Goal: Task Accomplishment & Management: Use online tool/utility

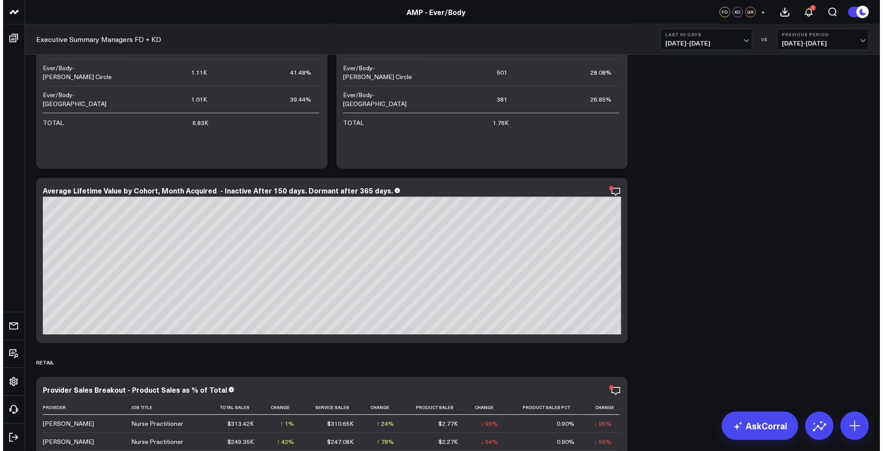
scroll to position [4197, 0]
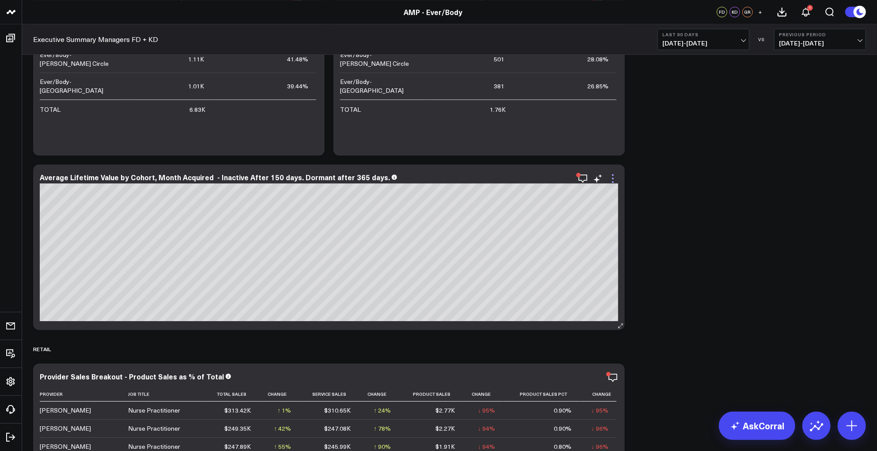
click at [614, 180] on icon at bounding box center [613, 178] width 11 height 11
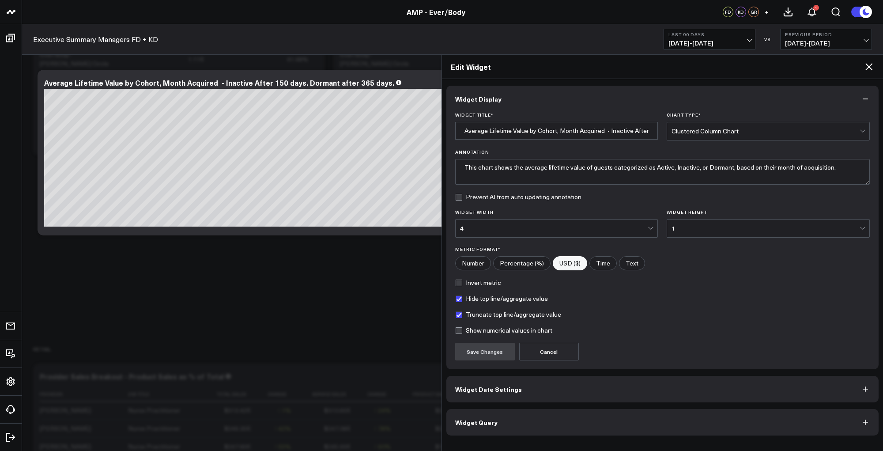
click at [513, 389] on span "Widget Date Settings" at bounding box center [488, 389] width 67 height 7
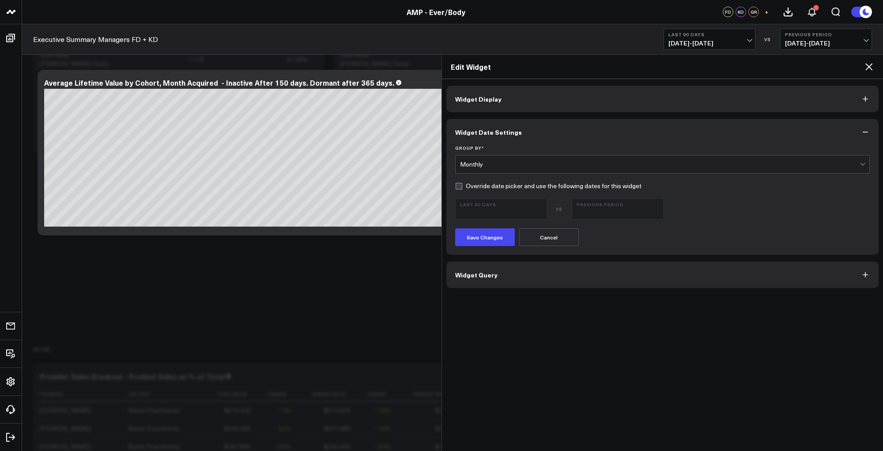
click at [486, 274] on span "Widget Query" at bounding box center [476, 274] width 42 height 7
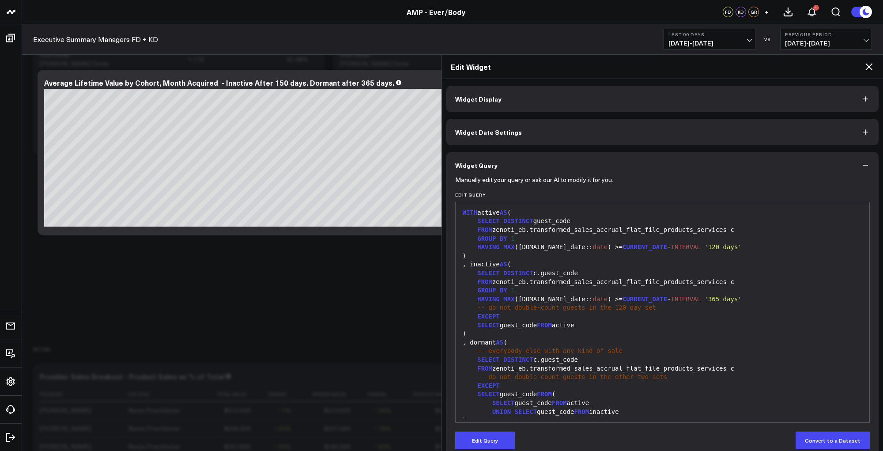
scroll to position [199, 0]
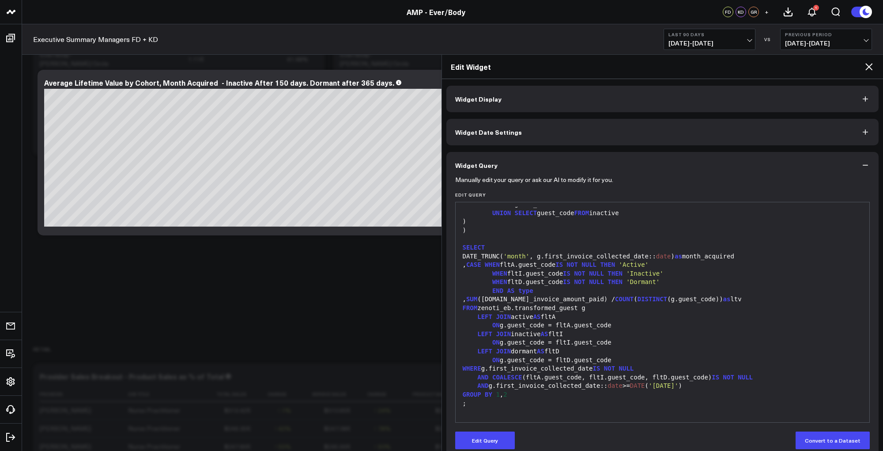
click at [513, 130] on span "Widget Date Settings" at bounding box center [488, 132] width 67 height 7
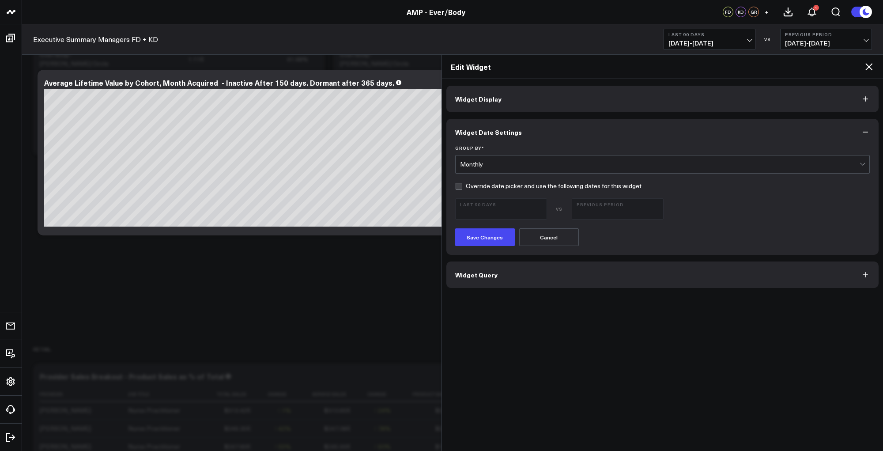
click at [618, 281] on button "Widget Query" at bounding box center [663, 274] width 433 height 27
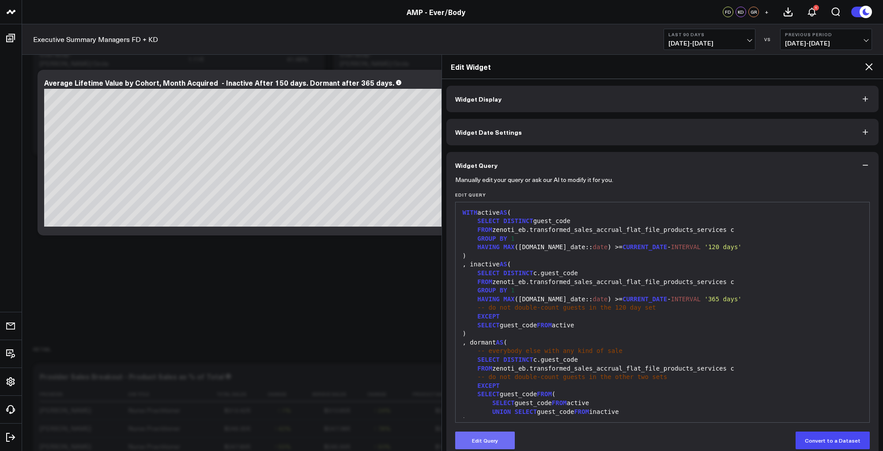
click at [482, 439] on button "Edit Query" at bounding box center [485, 441] width 60 height 18
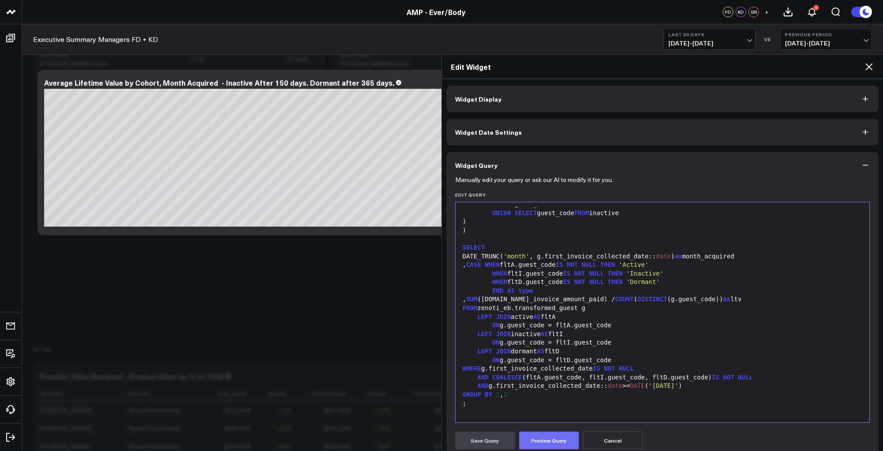
click at [547, 436] on button "Preview Query" at bounding box center [549, 441] width 60 height 18
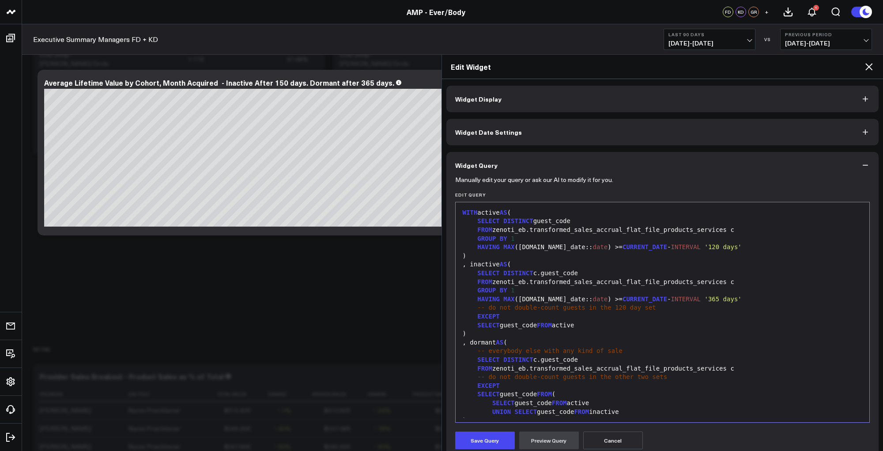
click at [495, 129] on span "Widget Date Settings" at bounding box center [488, 132] width 67 height 7
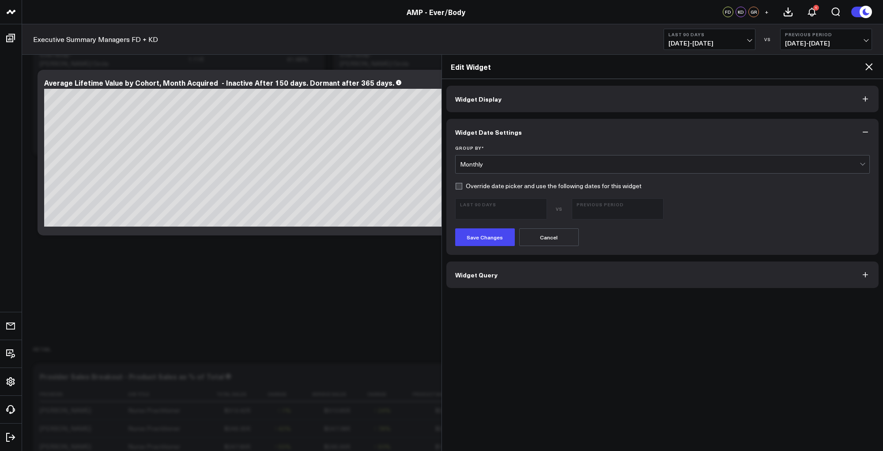
click at [456, 185] on label "Override date picker and use the following dates for this widget" at bounding box center [548, 185] width 186 height 7
click at [456, 185] on input "Override date picker and use the following dates for this widget" at bounding box center [458, 185] width 7 height 7
click at [542, 209] on span "[DATE] - [DATE]" at bounding box center [501, 212] width 82 height 7
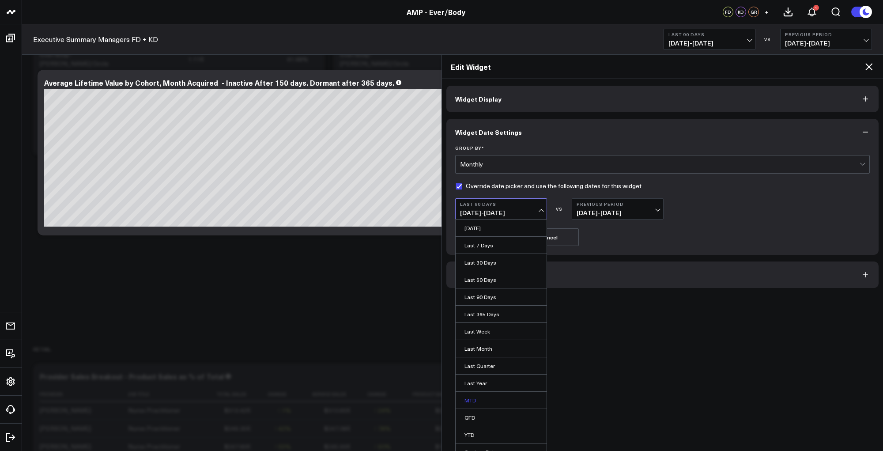
click at [477, 398] on link "MTD" at bounding box center [501, 400] width 91 height 17
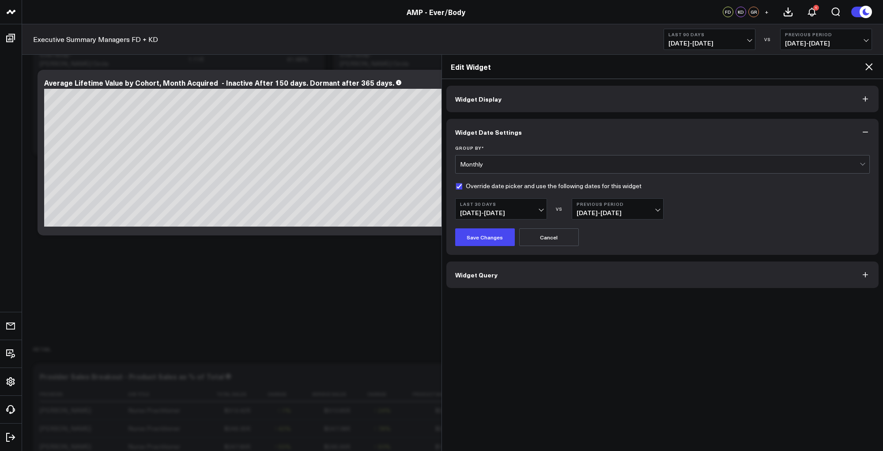
click at [541, 209] on span "[DATE] - [DATE]" at bounding box center [501, 212] width 82 height 7
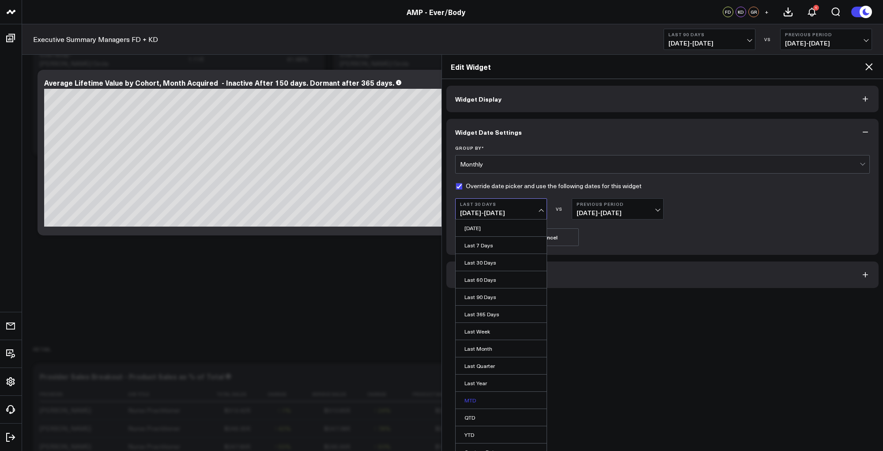
click at [470, 397] on link "MTD" at bounding box center [501, 400] width 91 height 17
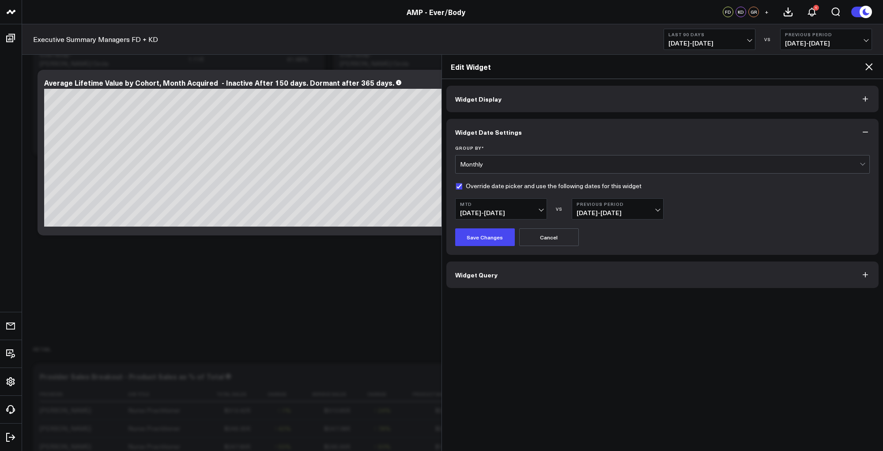
click at [542, 209] on span "[DATE] - [DATE]" at bounding box center [501, 212] width 82 height 7
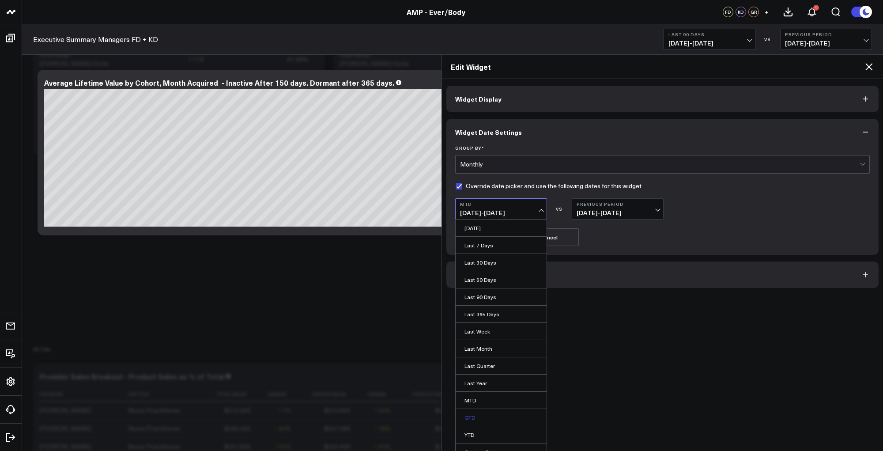
click at [471, 415] on link "QTD" at bounding box center [501, 417] width 91 height 17
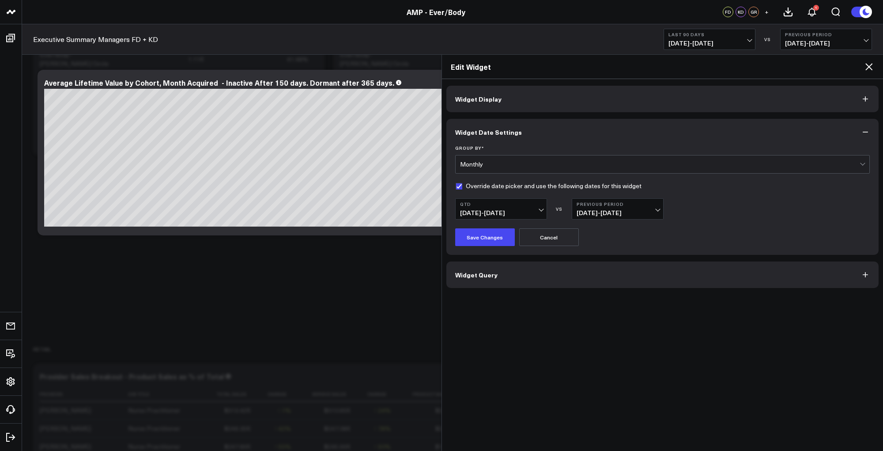
click at [540, 205] on b "QTD" at bounding box center [501, 203] width 82 height 5
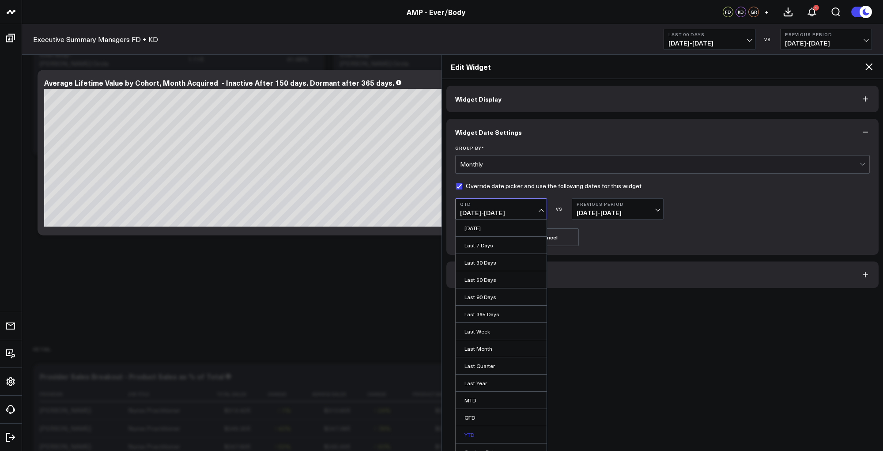
click at [476, 428] on link "YTD" at bounding box center [501, 434] width 91 height 17
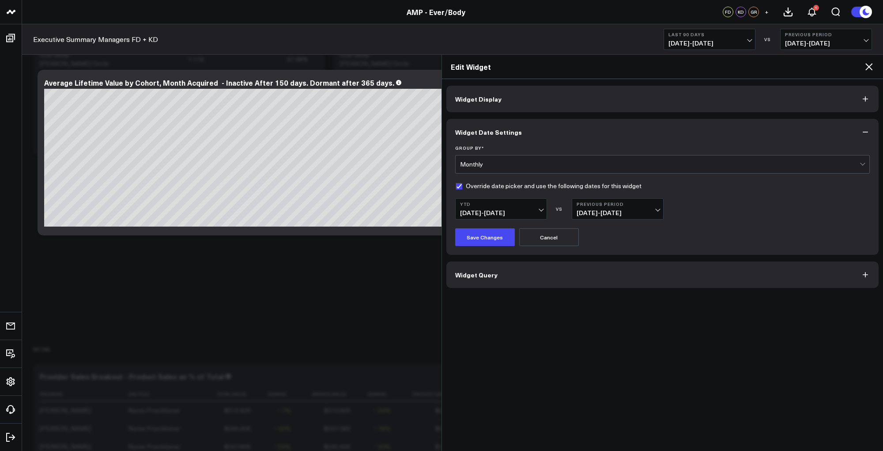
click at [544, 207] on button "YTD [DATE] - [DATE]" at bounding box center [501, 208] width 92 height 21
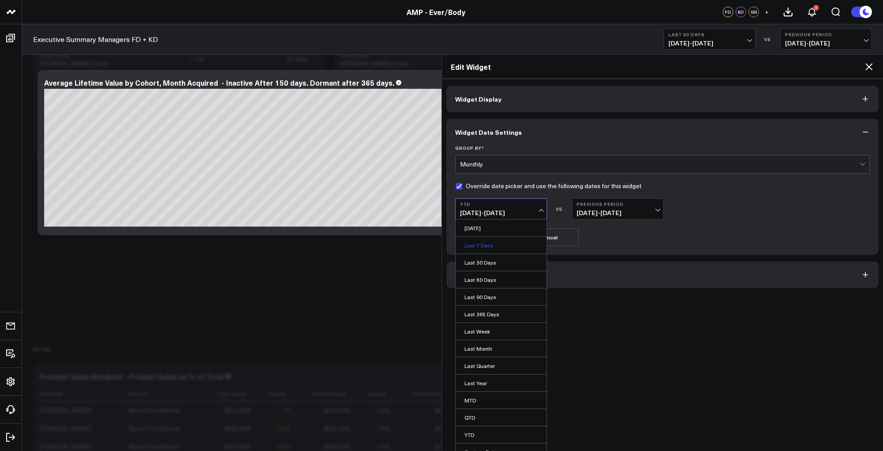
click at [478, 240] on link "Last 7 Days" at bounding box center [501, 245] width 91 height 17
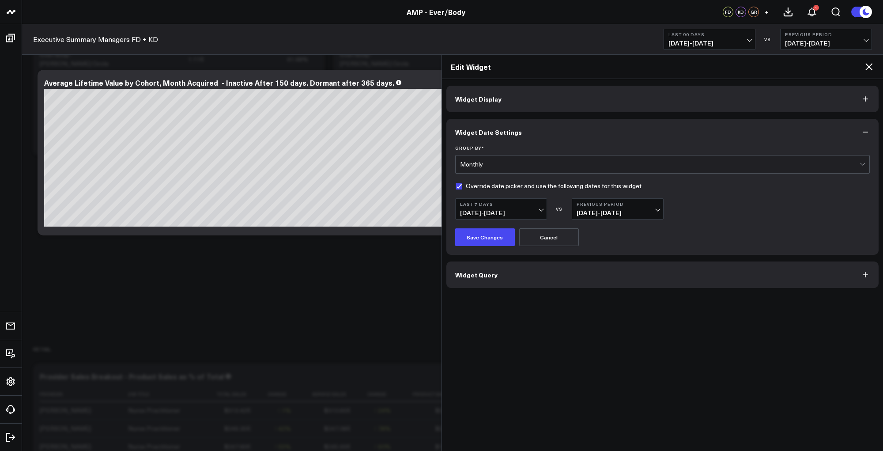
click at [610, 209] on span "[DATE] - [DATE]" at bounding box center [618, 212] width 82 height 7
click at [605, 283] on link "No Comparison" at bounding box center [617, 279] width 91 height 17
click at [506, 212] on span "[DATE] - [DATE]" at bounding box center [501, 212] width 82 height 7
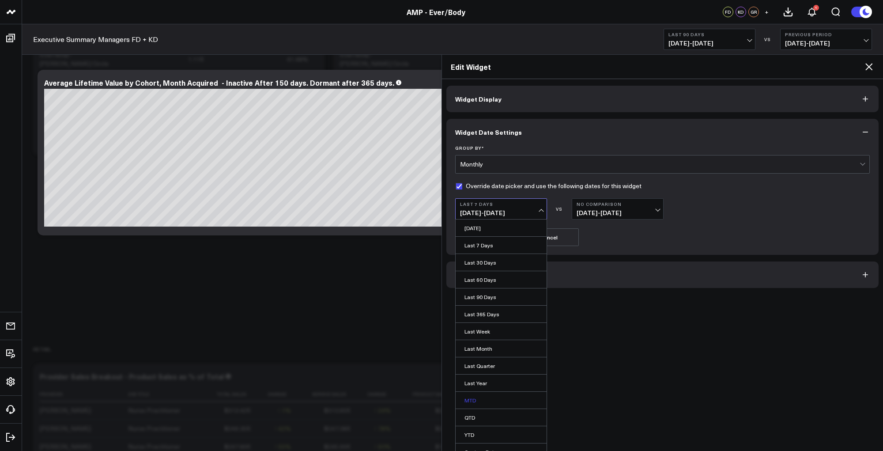
click at [470, 399] on link "MTD" at bounding box center [501, 400] width 91 height 17
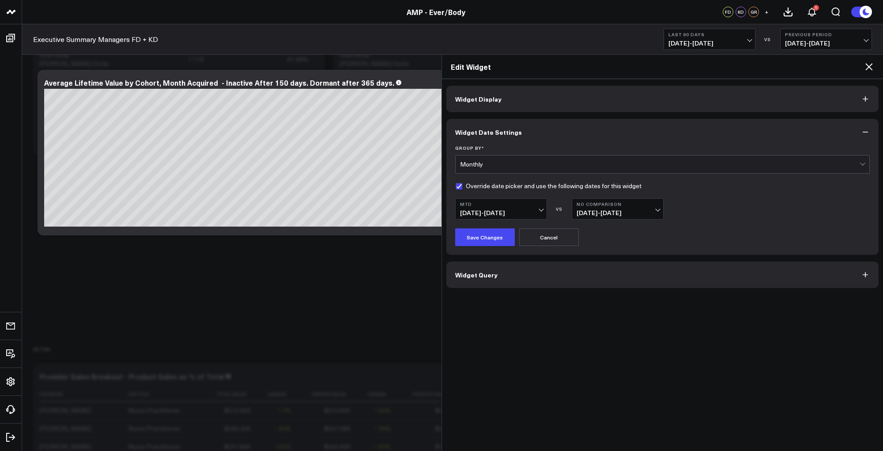
click at [501, 210] on span "[DATE] - [DATE]" at bounding box center [501, 212] width 82 height 7
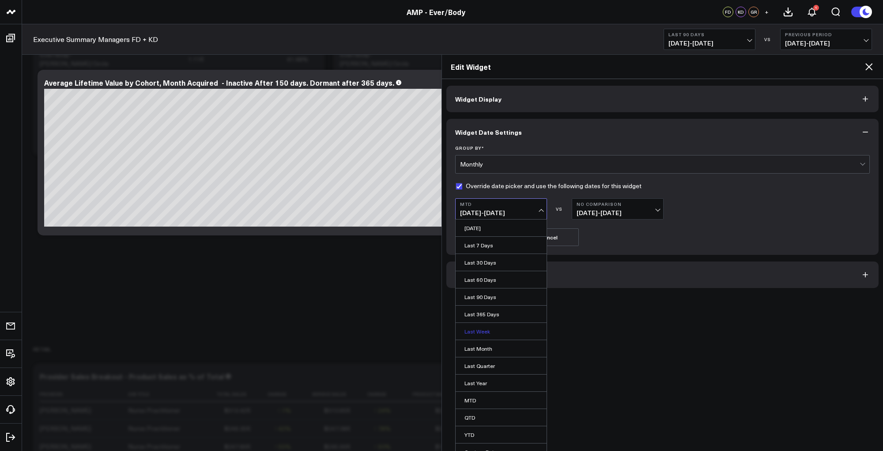
click at [477, 333] on link "Last Week" at bounding box center [501, 331] width 91 height 17
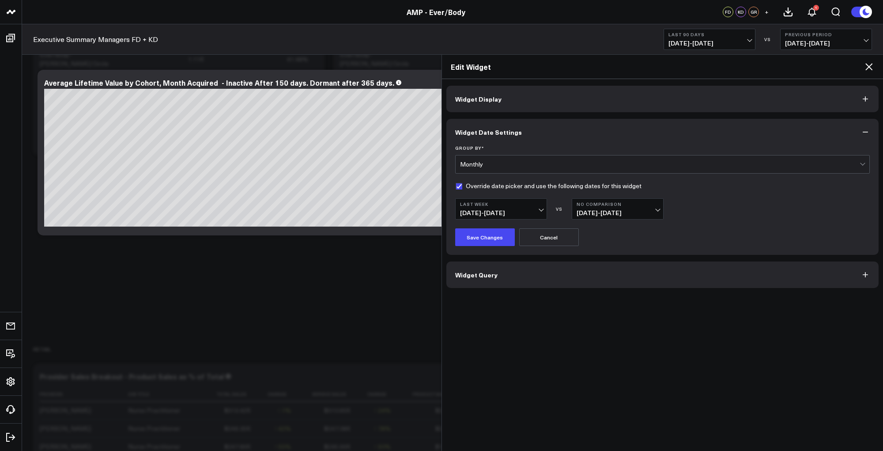
click at [501, 203] on b "Last Week" at bounding box center [501, 203] width 82 height 5
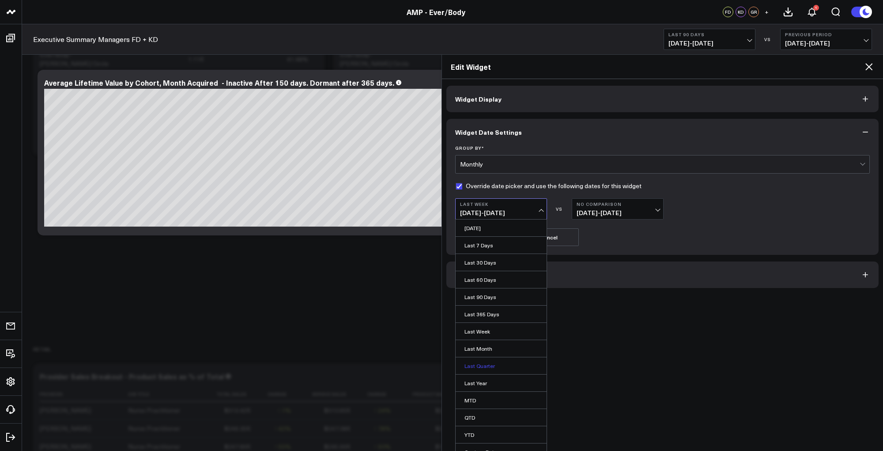
click at [488, 362] on link "Last Quarter" at bounding box center [501, 365] width 91 height 17
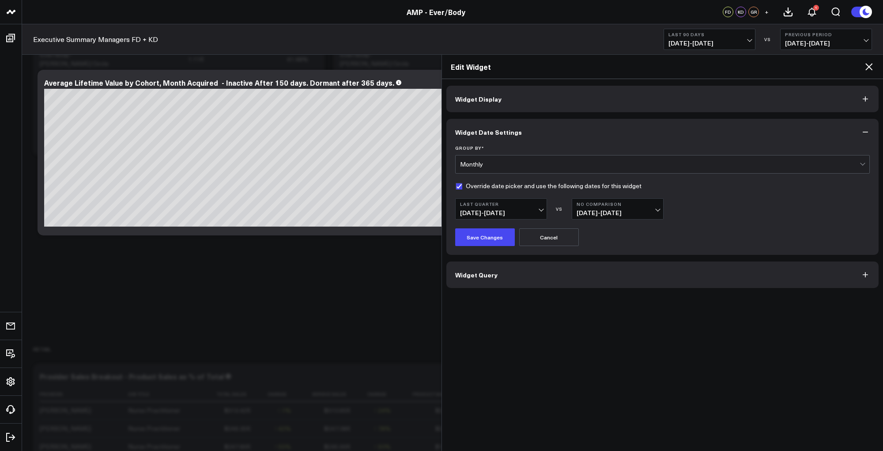
click at [579, 333] on div "Widget Display Widget Date Settings Group By * Monthly Override date picker and…" at bounding box center [663, 265] width 442 height 372
click at [487, 188] on label "Override date picker and use the following dates for this widget" at bounding box center [548, 185] width 186 height 7
click at [462, 188] on input "Override date picker and use the following dates for this widget" at bounding box center [458, 185] width 7 height 7
checkbox input "false"
click at [503, 268] on button "Widget Query" at bounding box center [663, 274] width 433 height 27
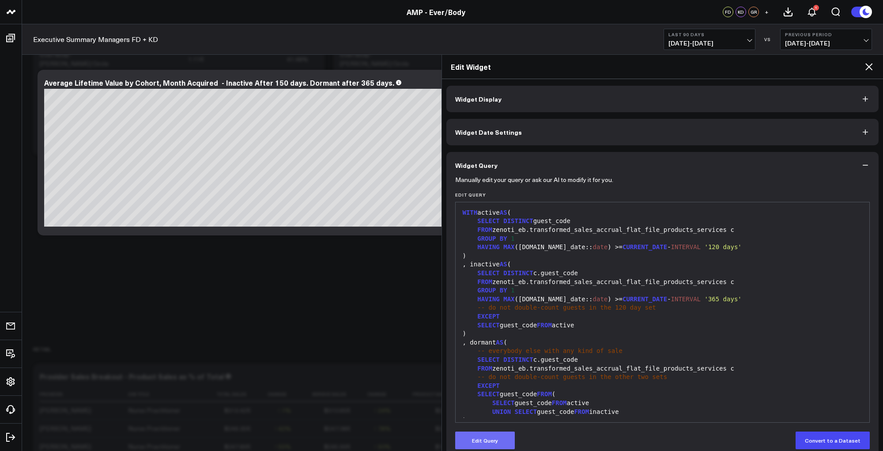
click at [481, 442] on button "Edit Query" at bounding box center [485, 441] width 60 height 18
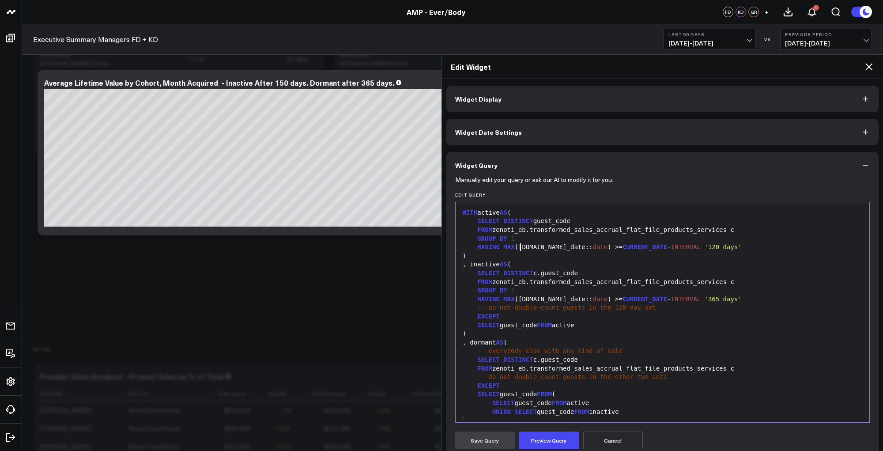
click at [522, 250] on div "HAVING MAX ([DOMAIN_NAME]_date:: date ) >= CURRENT_DATE - INTERVAL '120 days'" at bounding box center [662, 247] width 405 height 9
click at [623, 246] on span "CURRENT_DATE" at bounding box center [645, 246] width 45 height 7
copy div "DATEADD( 'day' , - 120 , CURRENT_DATE )"
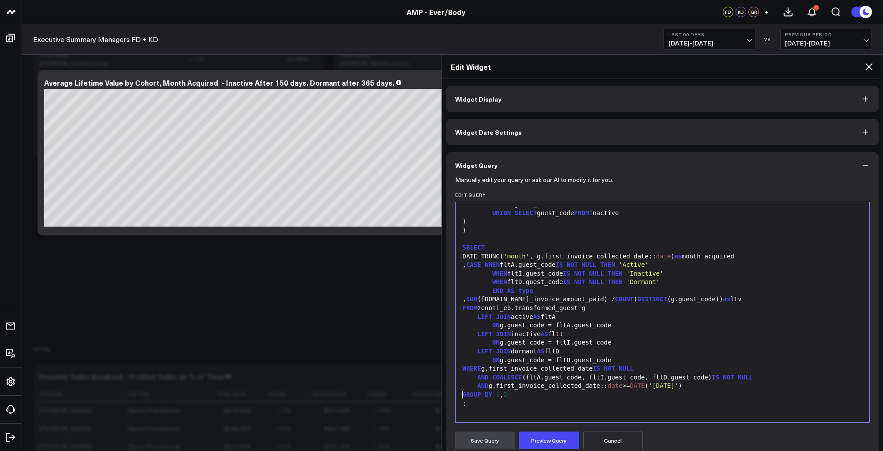
scroll to position [110, 0]
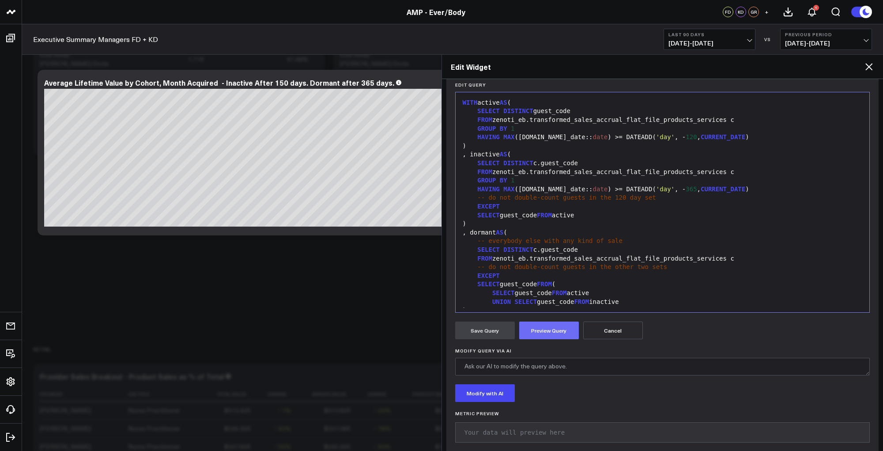
click at [540, 326] on button "Preview Query" at bounding box center [549, 331] width 60 height 18
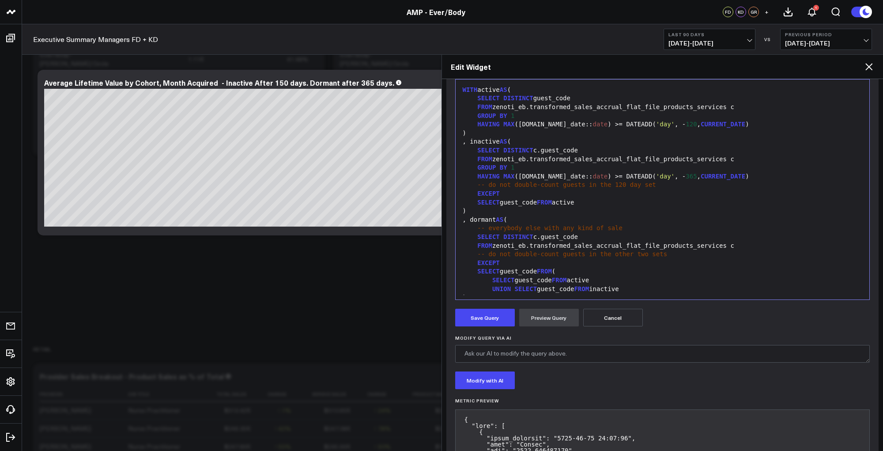
scroll to position [243, 0]
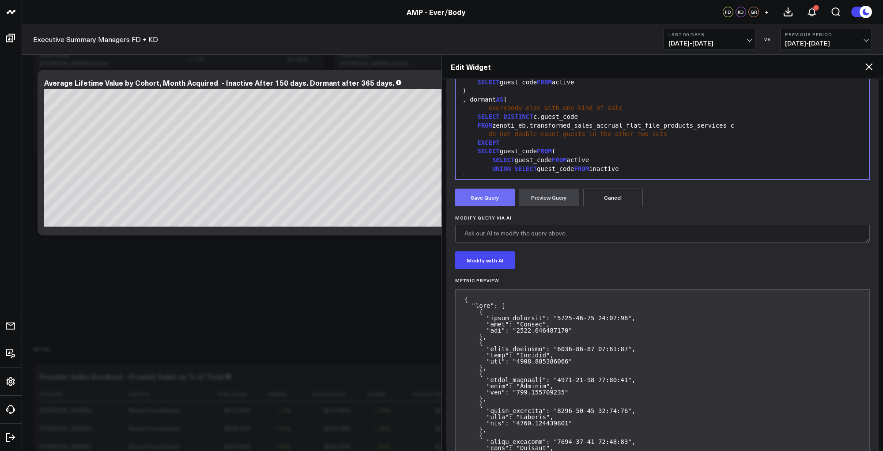
click at [479, 190] on button "Save Query" at bounding box center [485, 198] width 60 height 18
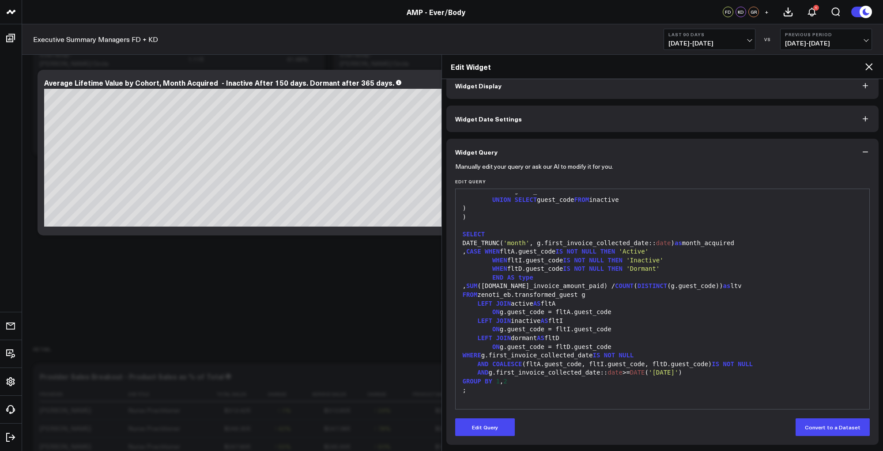
scroll to position [0, 0]
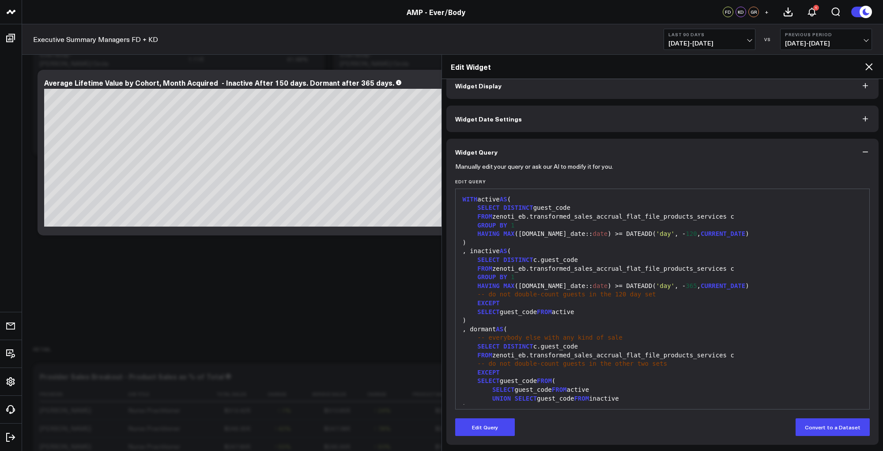
click at [871, 223] on div "Manually edit your query or ask our AI to modify it for you. Edit Query Selecti…" at bounding box center [663, 305] width 433 height 280
click at [869, 64] on icon at bounding box center [869, 66] width 11 height 11
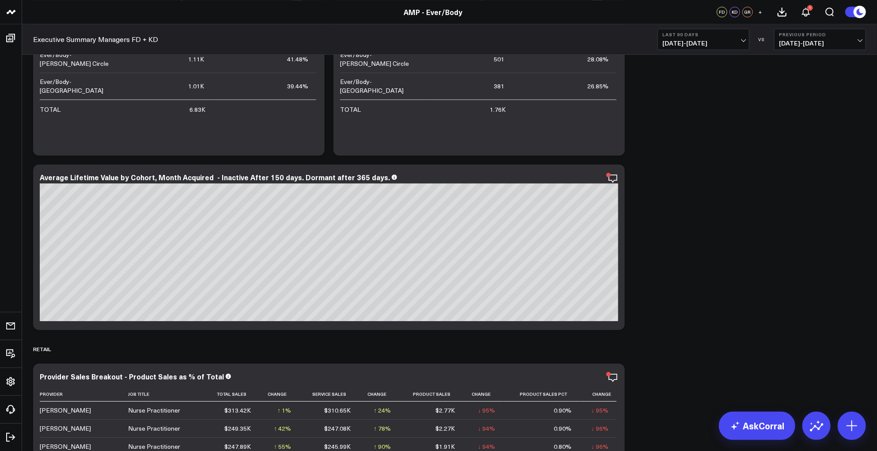
click at [746, 35] on button "Last 90 Days [DATE] - [DATE]" at bounding box center [704, 39] width 92 height 21
click at [678, 264] on link "YTD" at bounding box center [703, 265] width 91 height 17
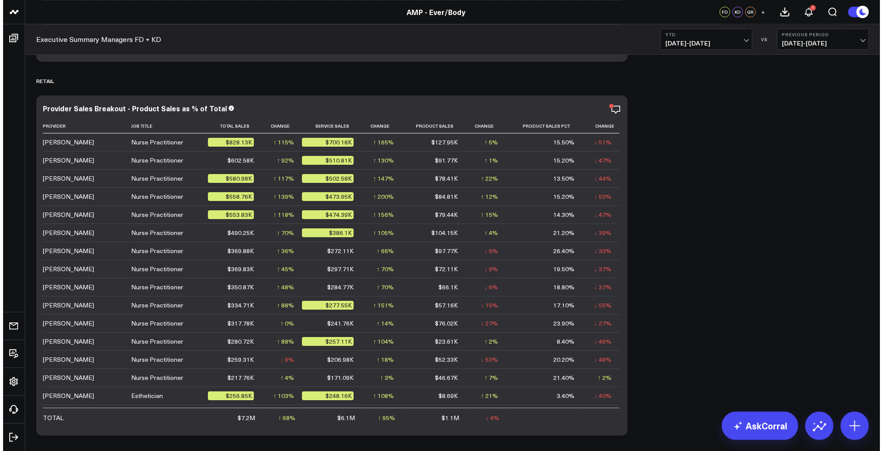
scroll to position [4224, 0]
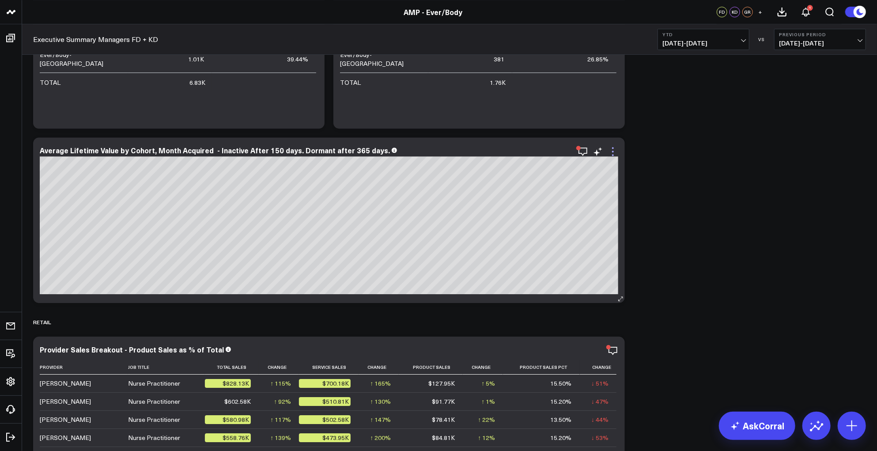
click at [613, 149] on icon at bounding box center [613, 151] width 11 height 11
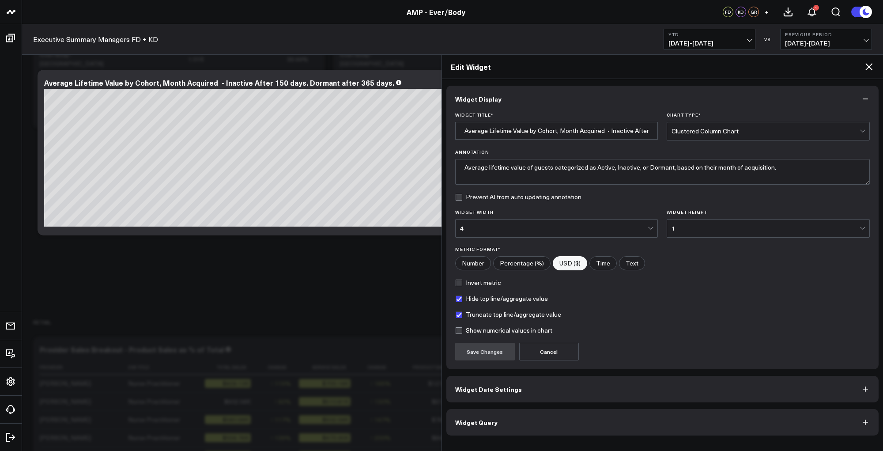
click at [558, 420] on button "Widget Query" at bounding box center [663, 422] width 433 height 27
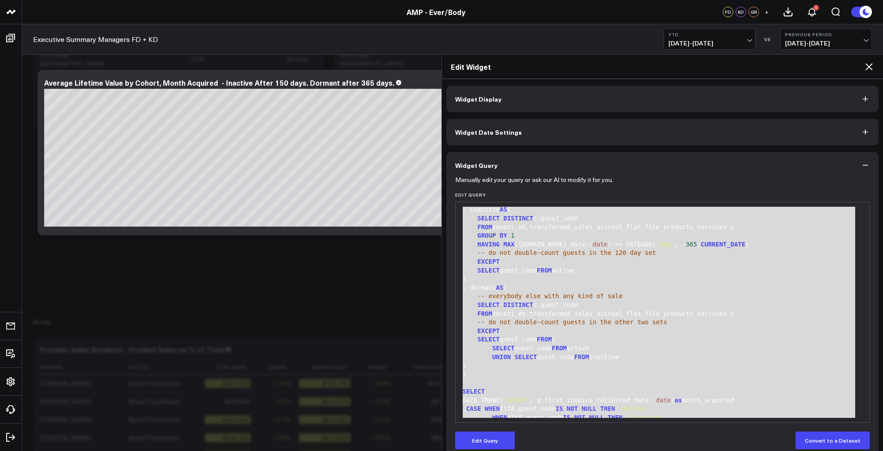
scroll to position [199, 0]
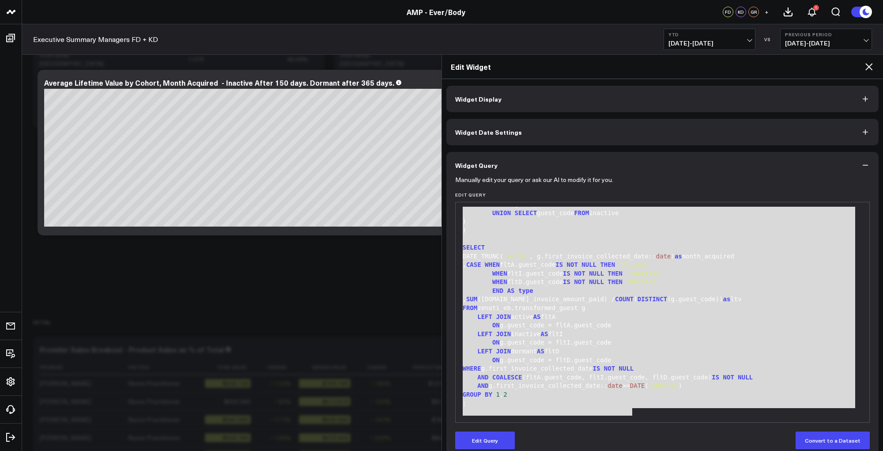
drag, startPoint x: 464, startPoint y: 214, endPoint x: 634, endPoint y: 450, distance: 291.4
click at [634, 450] on div "Manually edit your query or ask our AI to modify it for you. Edit Query 99 1 2 …" at bounding box center [663, 318] width 433 height 280
copy div "WITH active AS ( SELECT DISTINCT guest_code FROM zenoti_eb.transformed_sales_ac…"
click at [816, 70] on h2 "Edit Widget" at bounding box center [657, 67] width 413 height 10
click at [698, 311] on div "FROM zenoti_eb.transformed_guest g" at bounding box center [662, 308] width 405 height 9
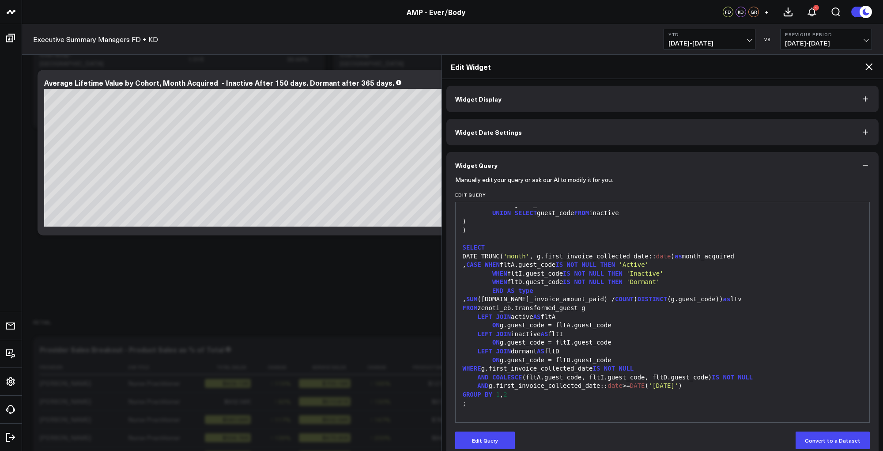
scroll to position [0, 0]
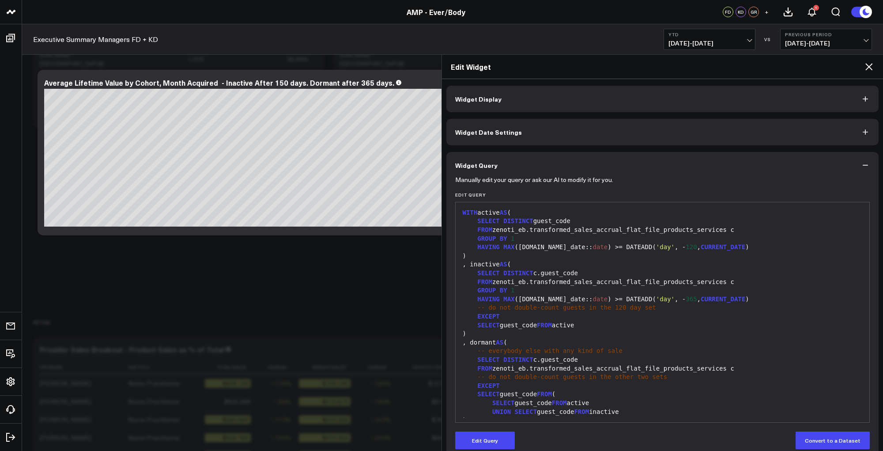
click at [481, 450] on div "Manually edit your query or ask our AI to modify it for you. Edit Query 99 1 2 …" at bounding box center [663, 318] width 433 height 280
click at [481, 440] on button "Edit Query" at bounding box center [485, 441] width 60 height 18
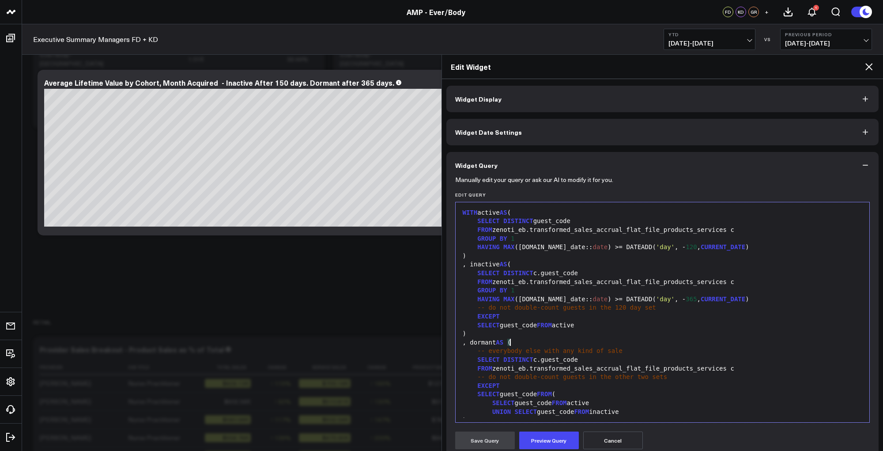
click at [560, 345] on div ", dormant AS (" at bounding box center [662, 342] width 405 height 9
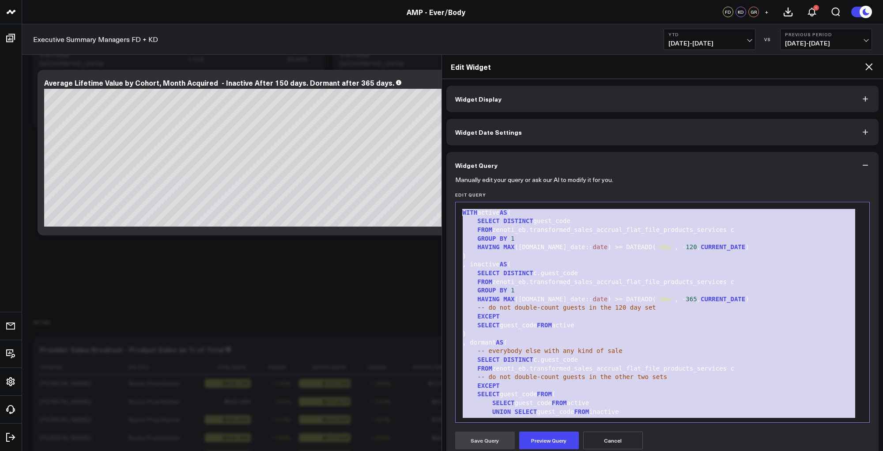
copy div "WITH active AS ( SELECT DISTINCT guest_code FROM zenoti_eb.transformed_sales_ac…"
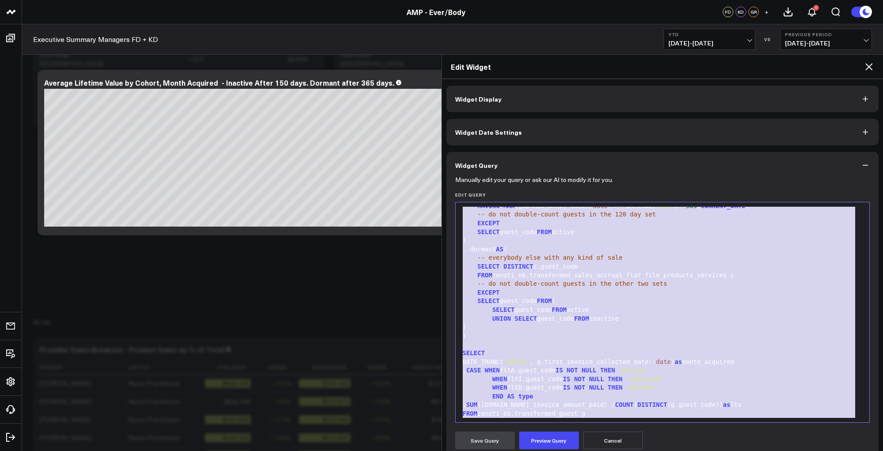
click at [706, 289] on div "EXCEPT" at bounding box center [662, 292] width 405 height 9
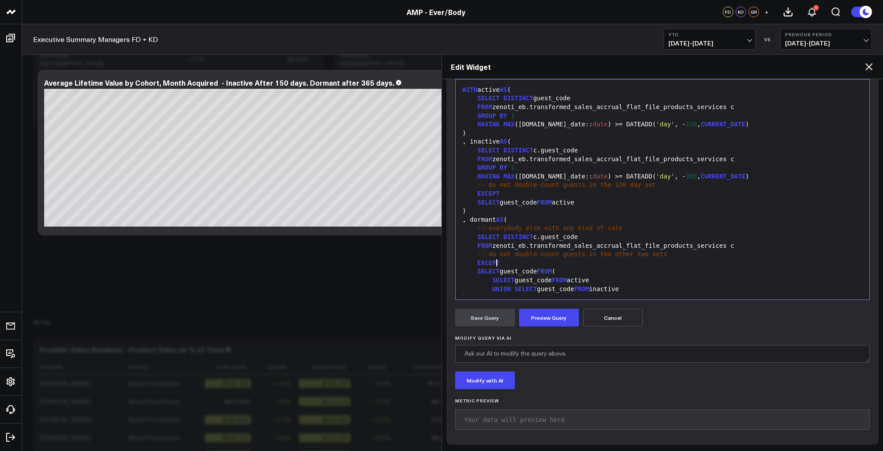
scroll to position [199, 0]
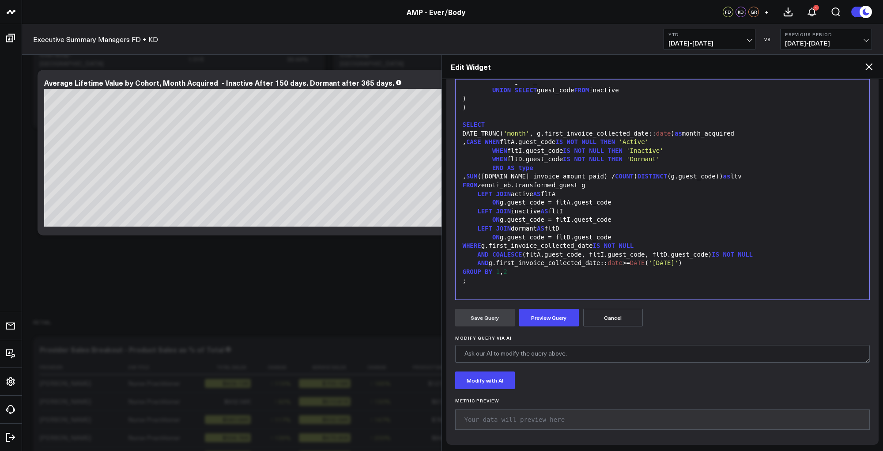
click at [625, 317] on button "Cancel" at bounding box center [613, 318] width 60 height 18
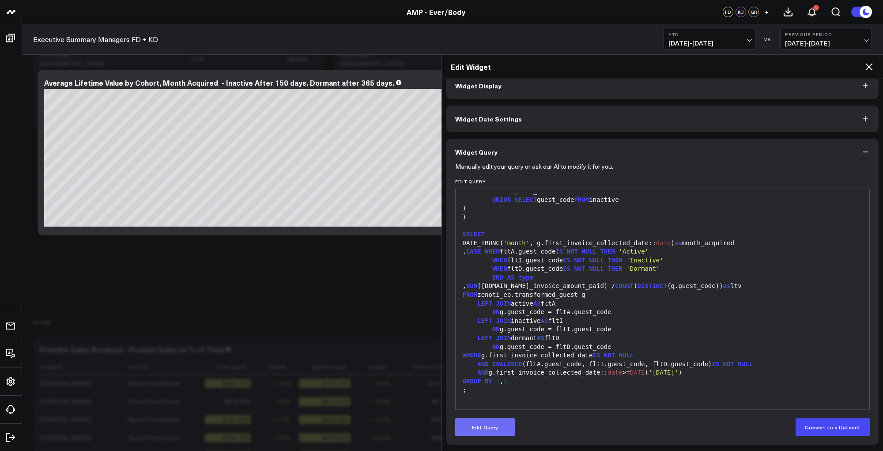
click at [483, 431] on button "Edit Query" at bounding box center [485, 427] width 60 height 18
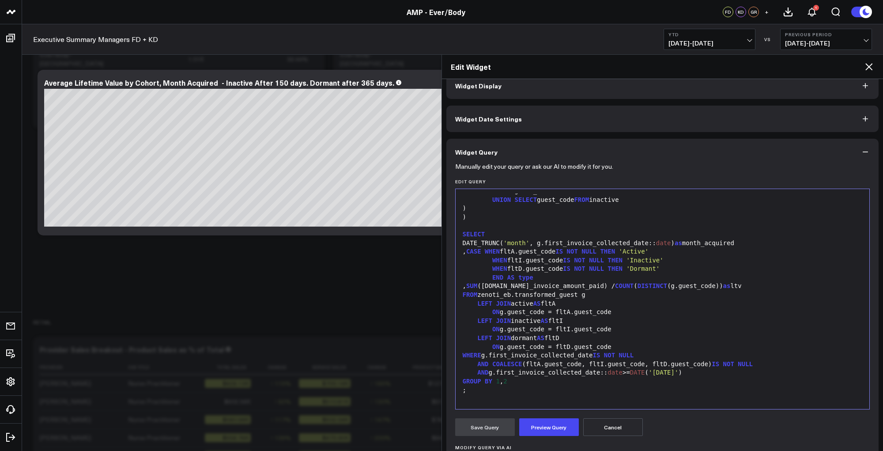
scroll to position [132, 0]
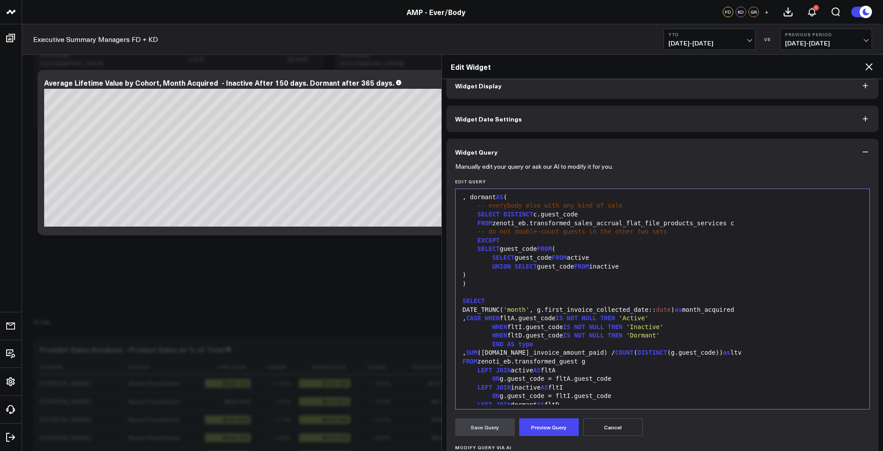
click at [515, 266] on span "SELECT" at bounding box center [526, 266] width 23 height 7
click at [544, 426] on button "Preview Query" at bounding box center [549, 427] width 60 height 18
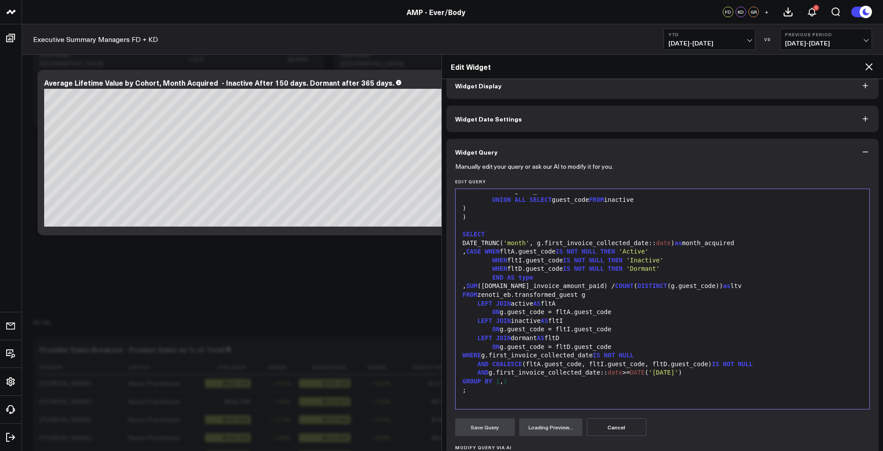
scroll to position [123, 0]
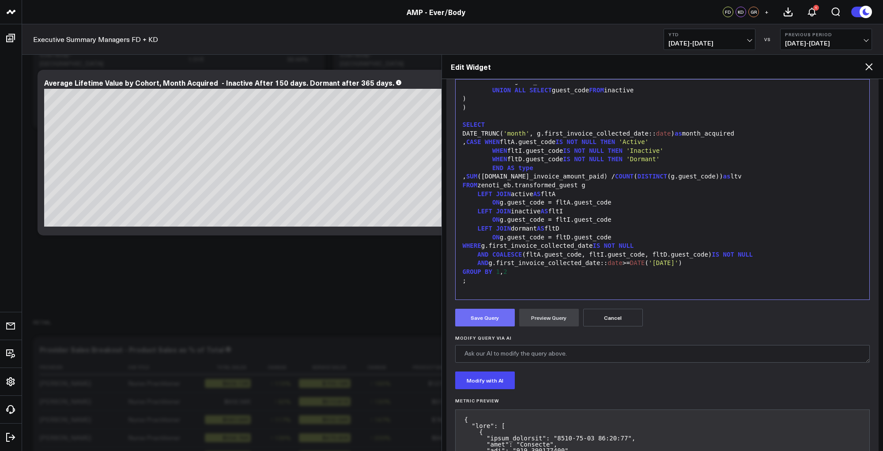
click at [484, 315] on button "Save Query" at bounding box center [485, 318] width 60 height 18
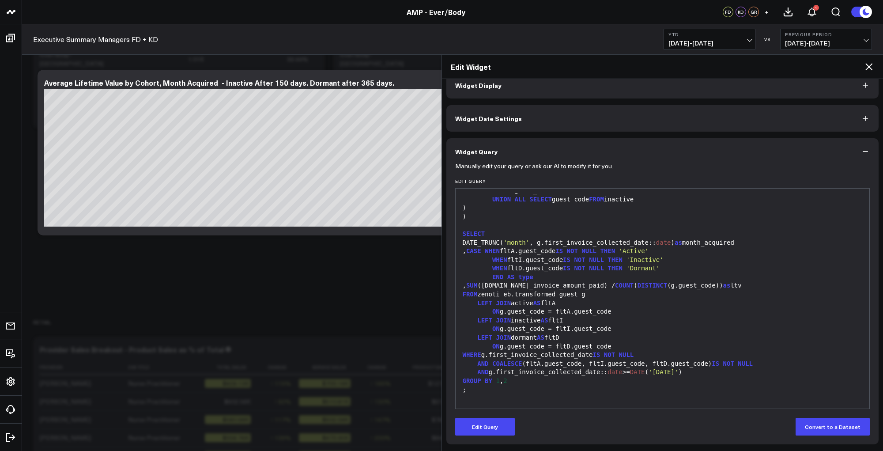
scroll to position [13, 0]
click at [753, 38] on button "YTD [DATE] - [DATE]" at bounding box center [710, 39] width 92 height 21
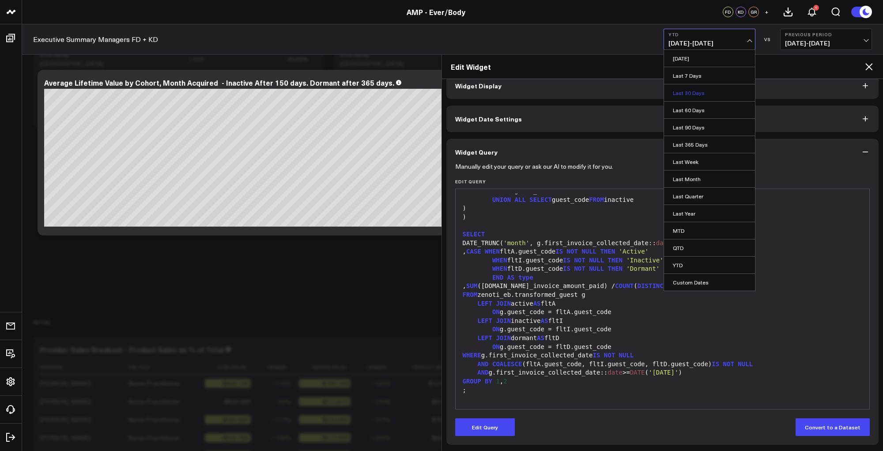
click at [693, 90] on link "Last 30 Days" at bounding box center [709, 92] width 91 height 17
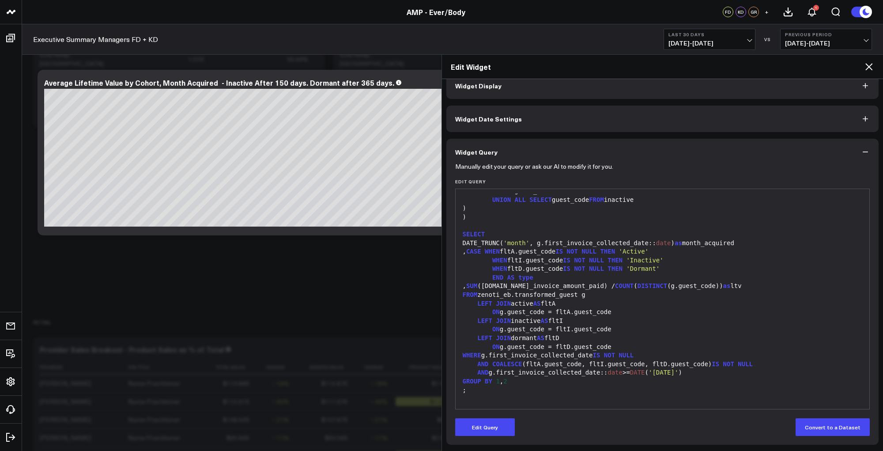
click at [749, 40] on span "[DATE] - [DATE]" at bounding box center [710, 43] width 82 height 7
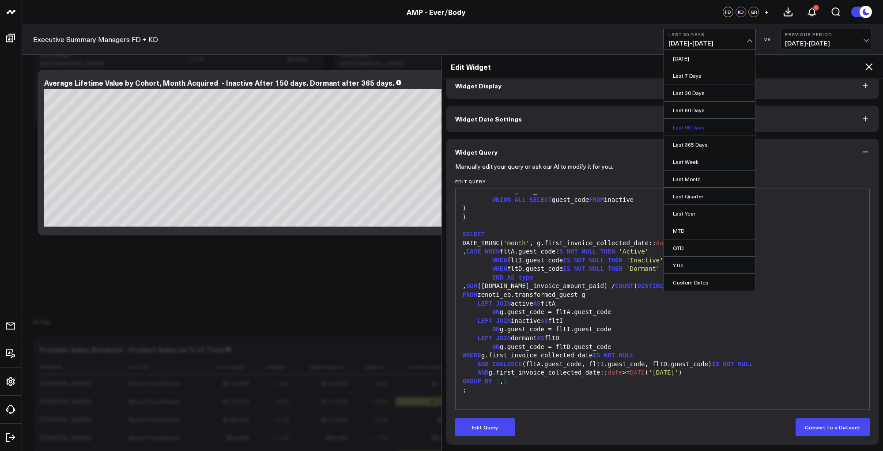
click at [691, 128] on link "Last 90 Days" at bounding box center [709, 127] width 91 height 17
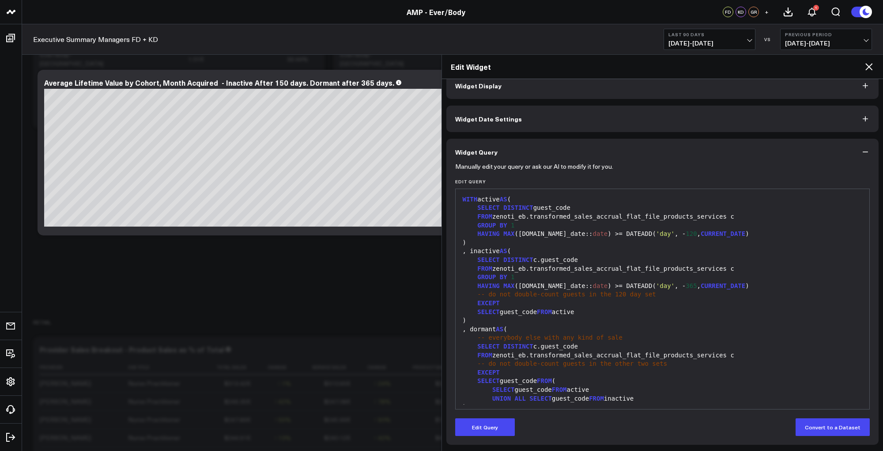
scroll to position [199, 0]
